Goal: Task Accomplishment & Management: Use online tool/utility

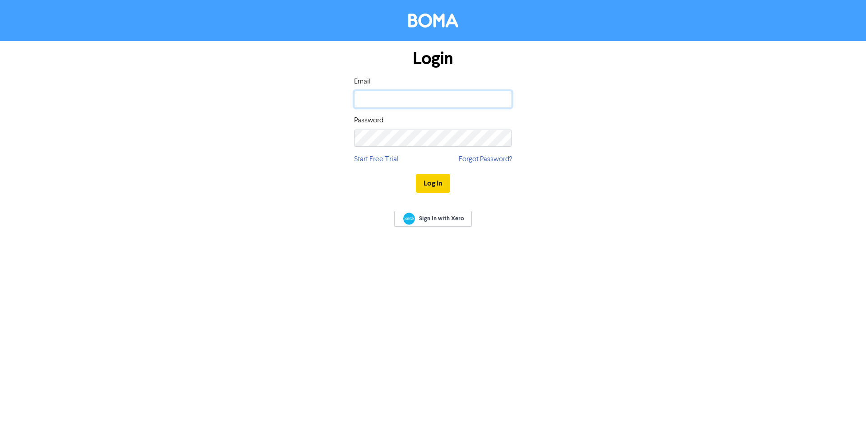
type input "[EMAIL_ADDRESS][DOMAIN_NAME]"
click at [432, 184] on button "Log In" at bounding box center [433, 183] width 34 height 19
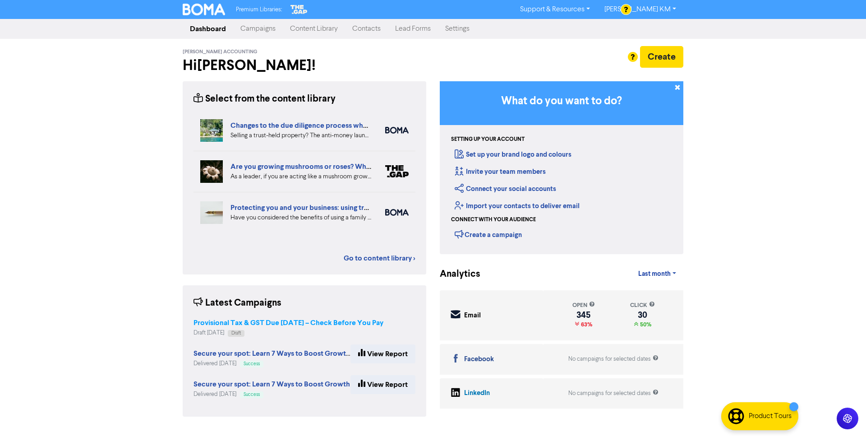
click at [307, 319] on strong "Provisional Tax & GST Due 28 August – Check Before You Pay" at bounding box center [289, 322] width 190 height 9
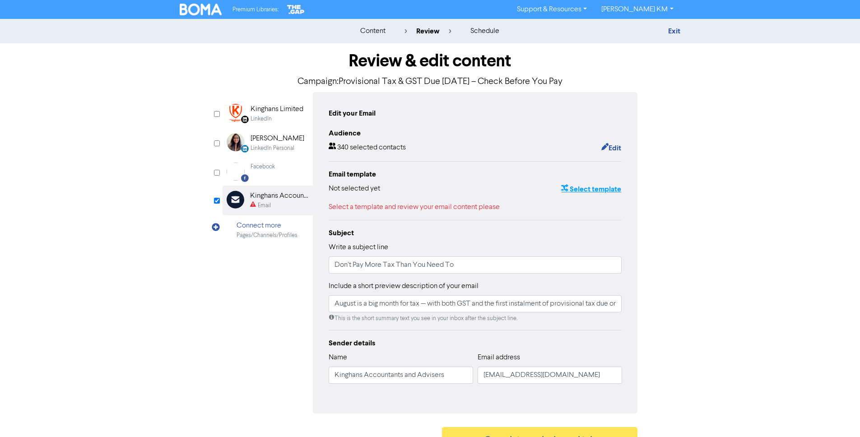
click at [571, 183] on button "Select template" at bounding box center [590, 189] width 61 height 12
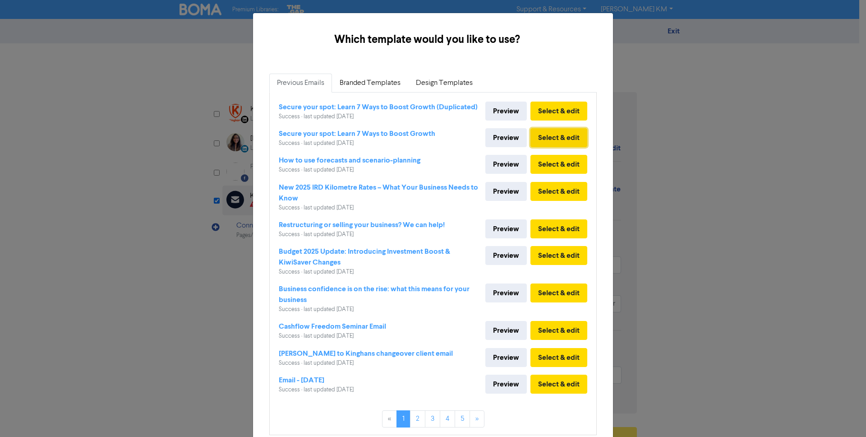
click at [550, 140] on button "Select & edit" at bounding box center [559, 137] width 57 height 19
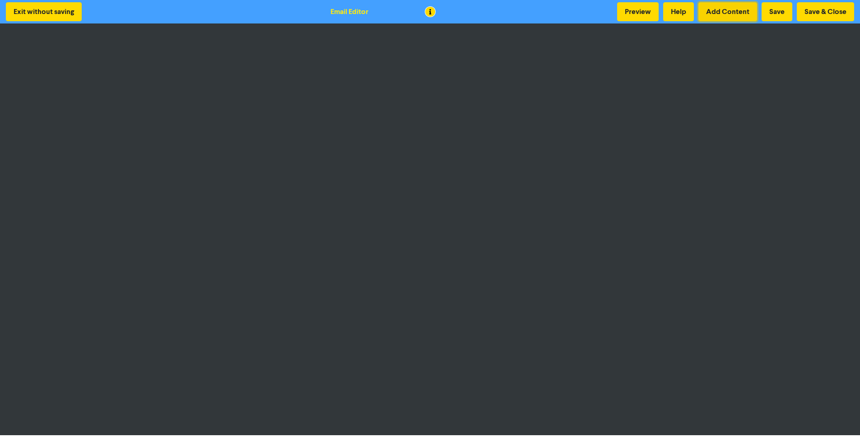
click at [731, 9] on button "Add Content" at bounding box center [727, 11] width 59 height 19
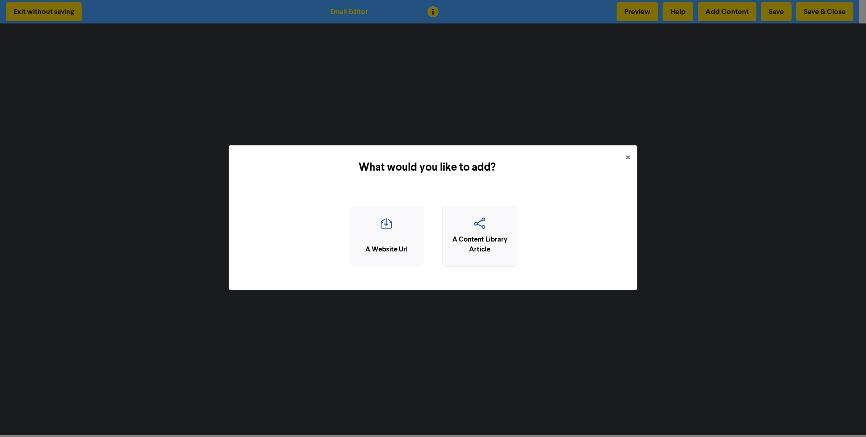
click at [485, 236] on div "A Content Library Article" at bounding box center [479, 245] width 65 height 20
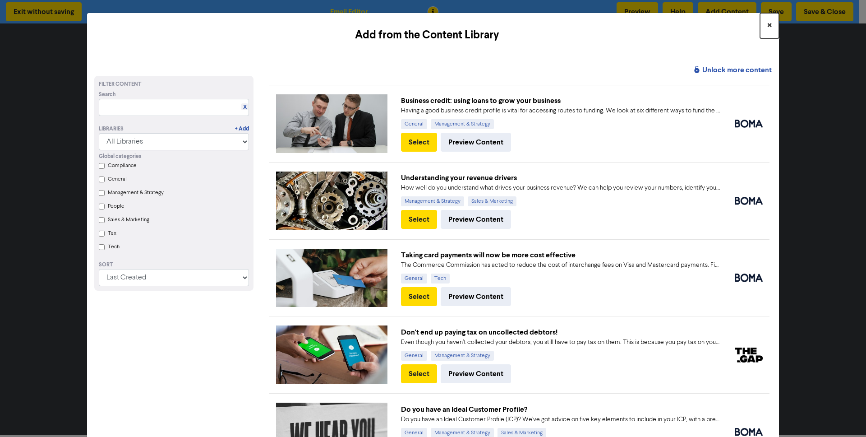
click at [766, 25] on button "×" at bounding box center [769, 25] width 19 height 25
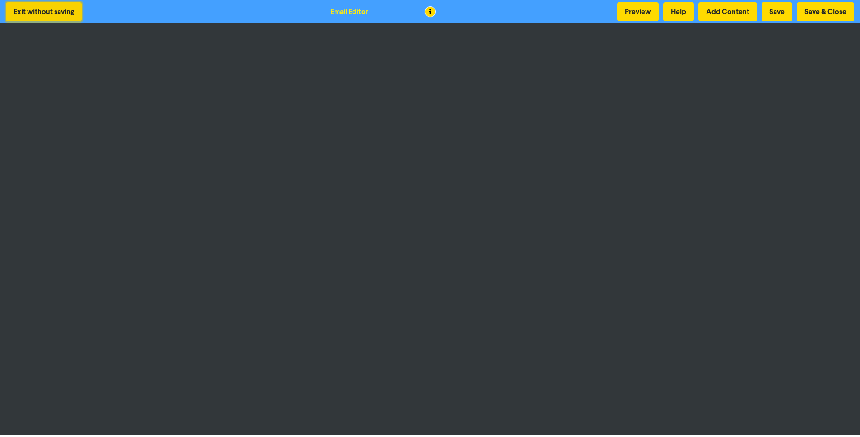
click at [55, 20] on button "Exit without saving" at bounding box center [44, 11] width 76 height 19
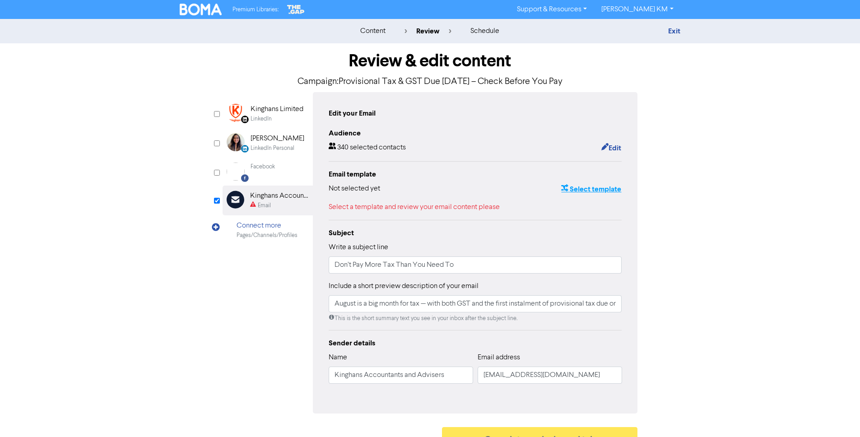
click at [573, 189] on button "Select template" at bounding box center [590, 189] width 61 height 12
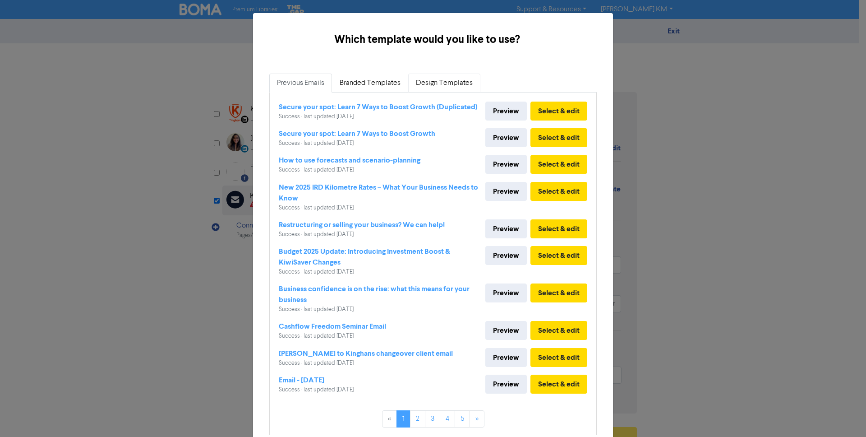
click at [418, 81] on link "Design Templates" at bounding box center [444, 83] width 72 height 19
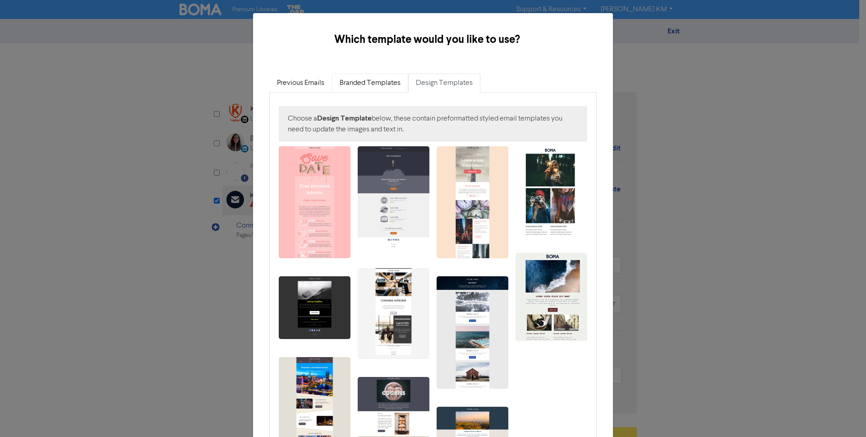
click at [368, 80] on link "Branded Templates" at bounding box center [370, 83] width 76 height 19
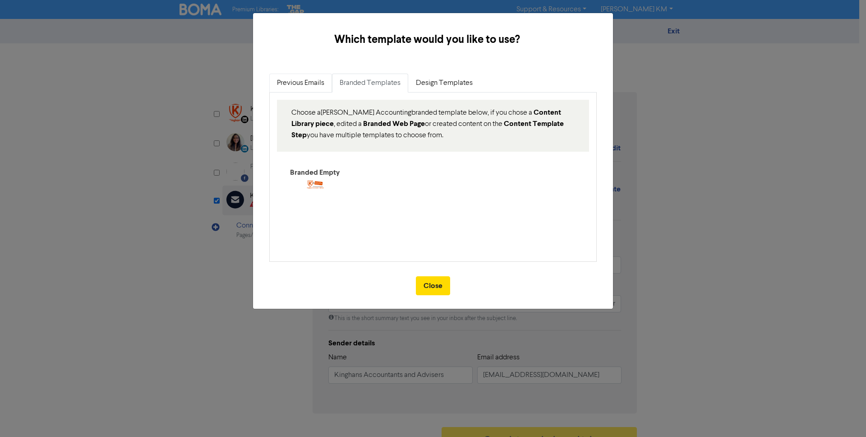
click at [302, 84] on link "Previous Emails" at bounding box center [300, 83] width 63 height 19
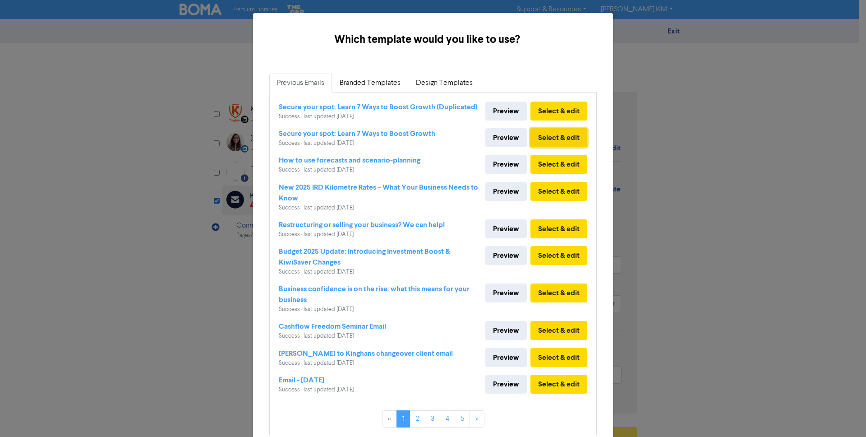
click at [560, 135] on button "Select & edit" at bounding box center [559, 137] width 57 height 19
